Goal: Complete application form

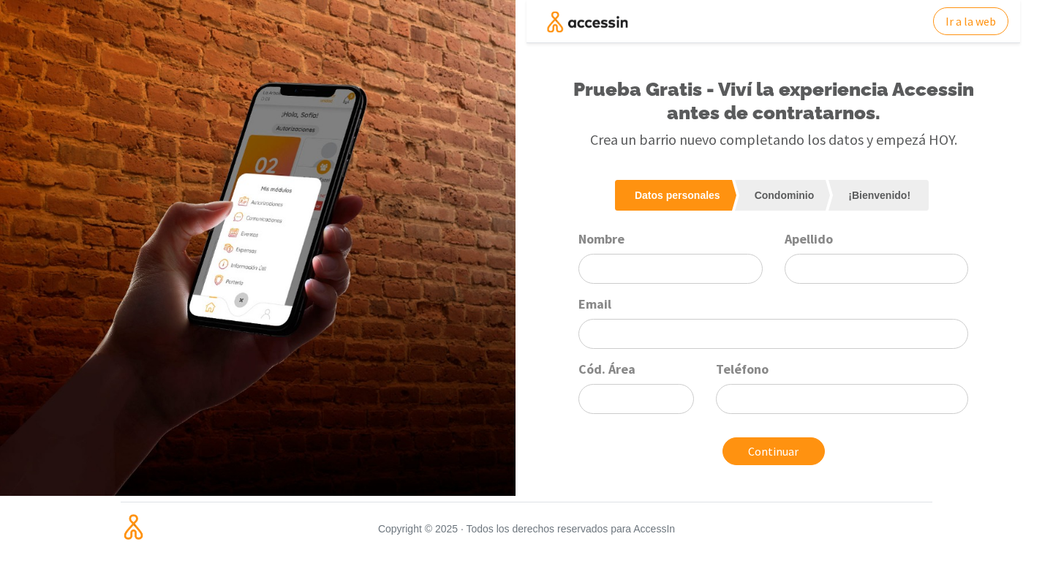
click at [780, 196] on link "Condominio" at bounding box center [780, 195] width 91 height 31
click at [878, 202] on link "¡Bienvenido!" at bounding box center [879, 195] width 100 height 31
click at [676, 261] on input "Nombre" at bounding box center [670, 269] width 184 height 30
type input "[PERSON_NAME]"
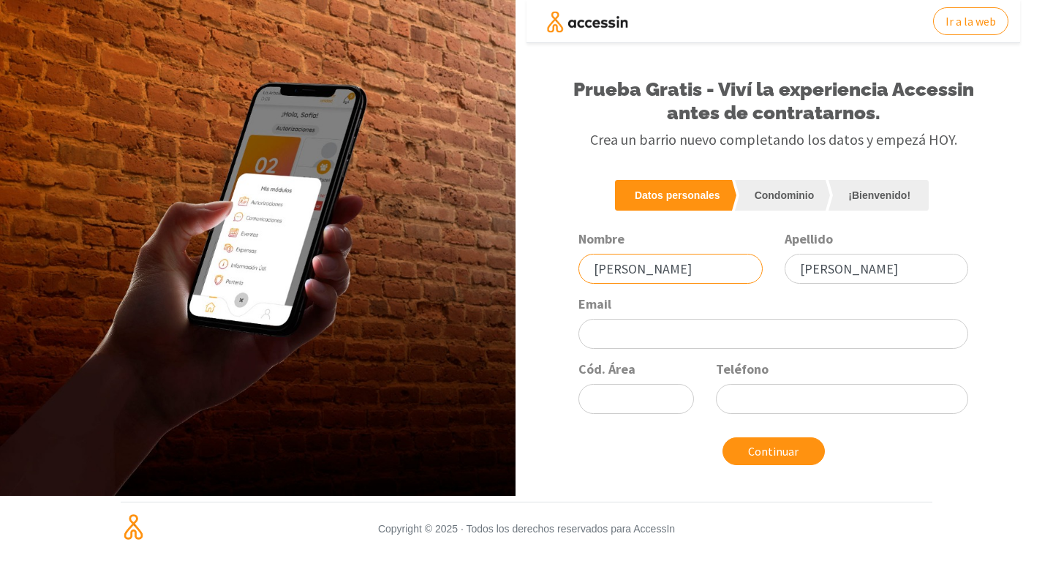
type input "011"
type input "38457124"
click at [667, 336] on input "Email" at bounding box center [773, 334] width 390 height 30
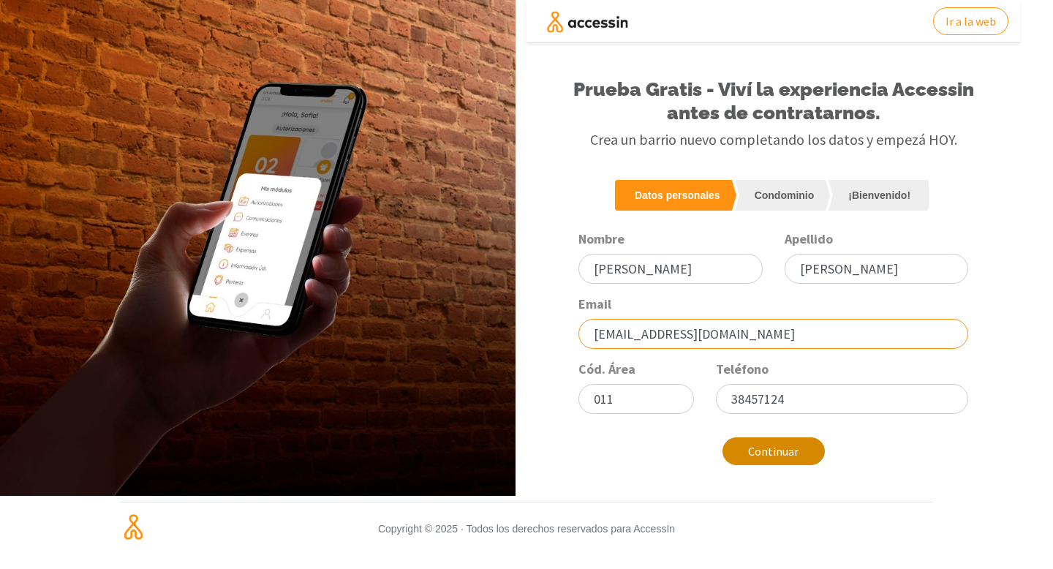
type input "[EMAIL_ADDRESS][DOMAIN_NAME]"
click at [769, 453] on button "Continuar" at bounding box center [774, 451] width 102 height 28
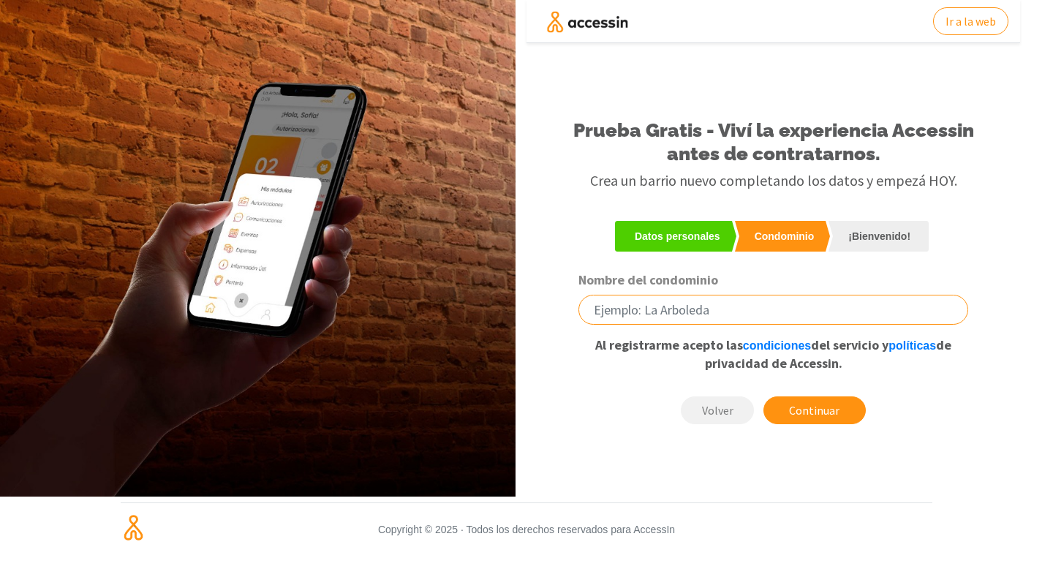
click at [725, 314] on input "Nombre del condominio" at bounding box center [773, 310] width 390 height 30
click at [967, 23] on link "Ir a la web" at bounding box center [970, 21] width 75 height 28
